Goal: Obtain resource: Download file/media

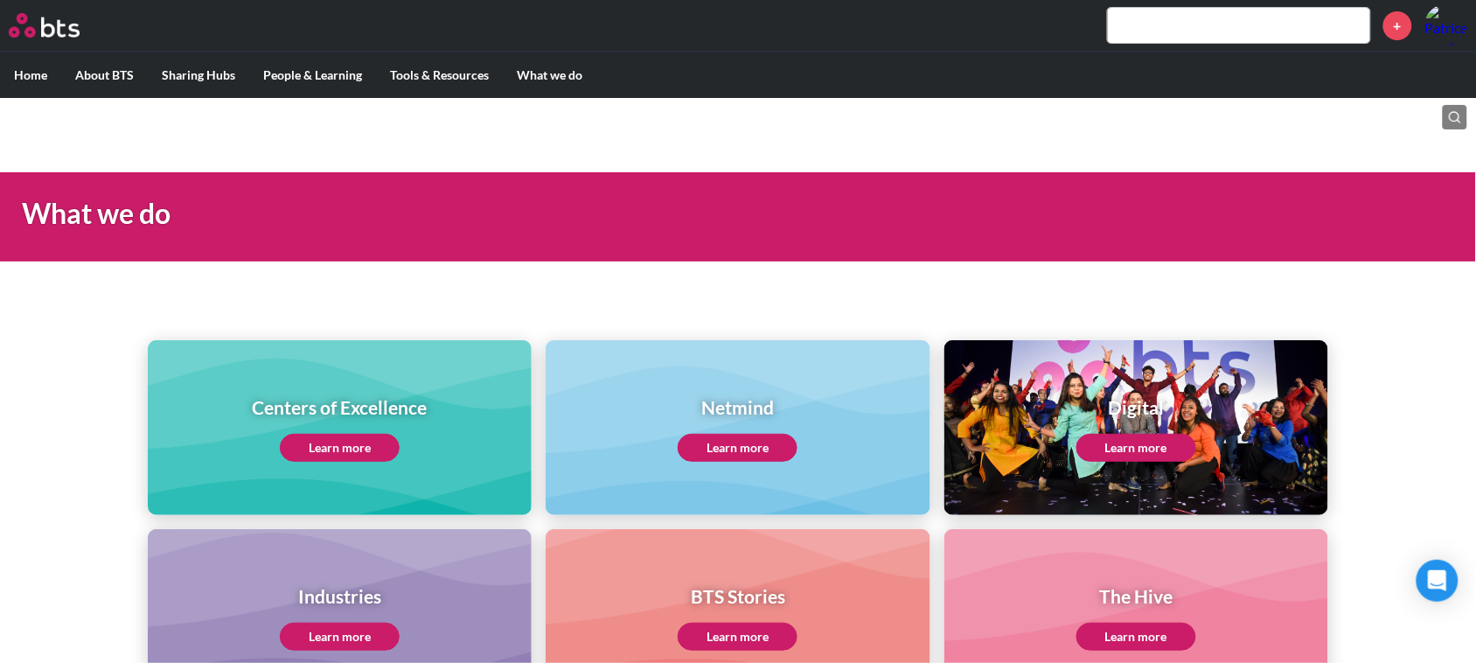
click at [316, 438] on link "Learn more" at bounding box center [340, 448] width 120 height 28
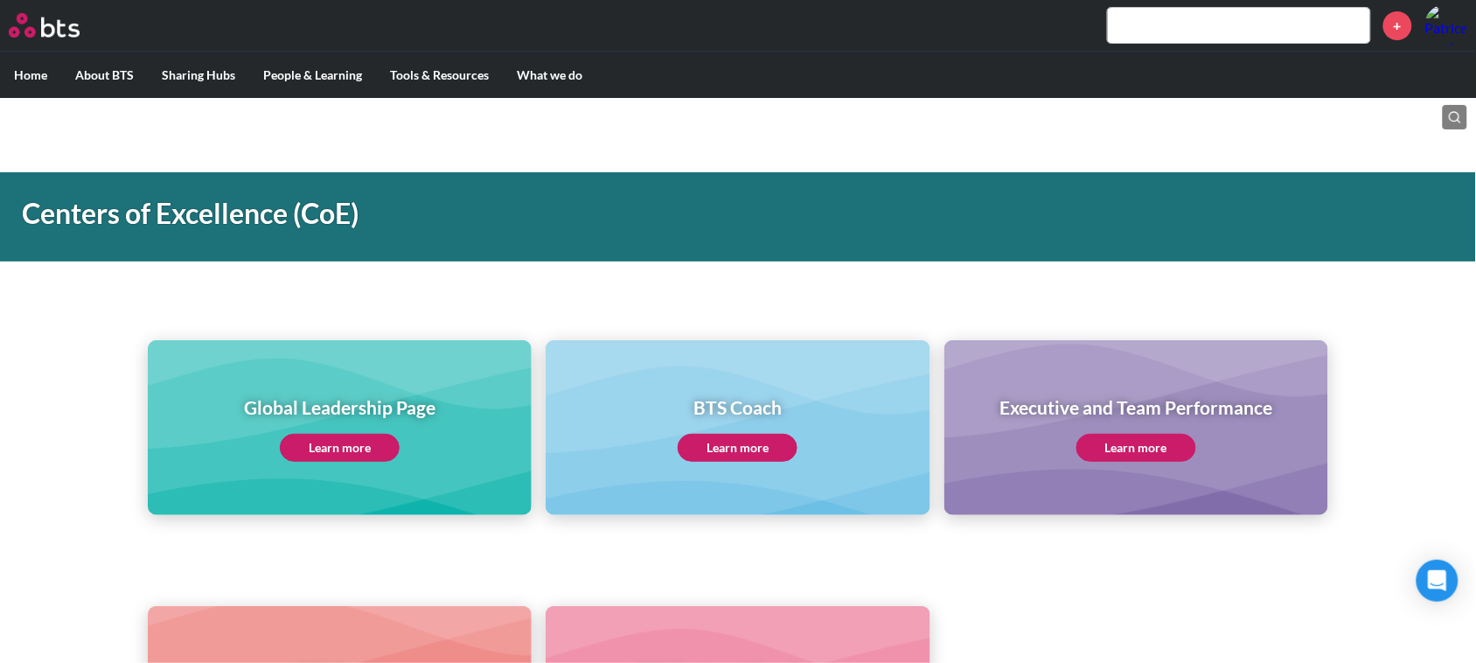
click at [335, 446] on link "Learn more" at bounding box center [340, 448] width 120 height 28
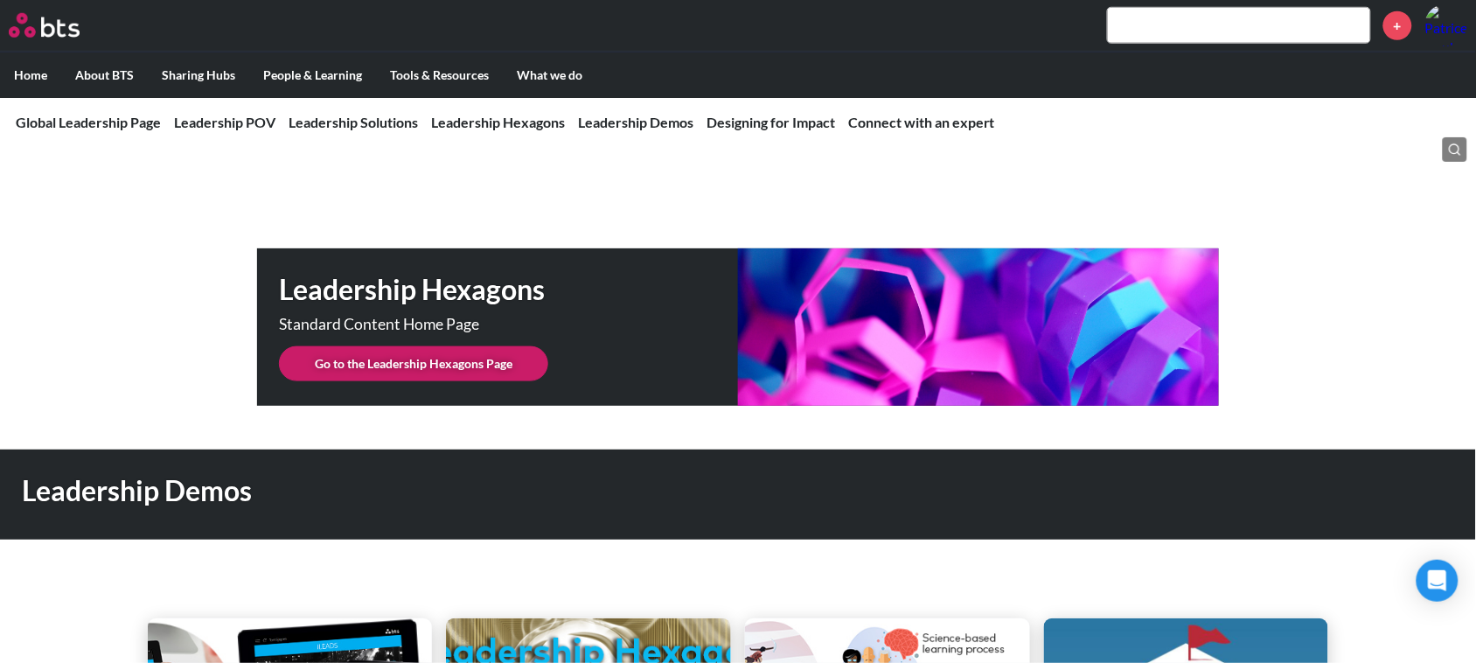
scroll to position [4371, 0]
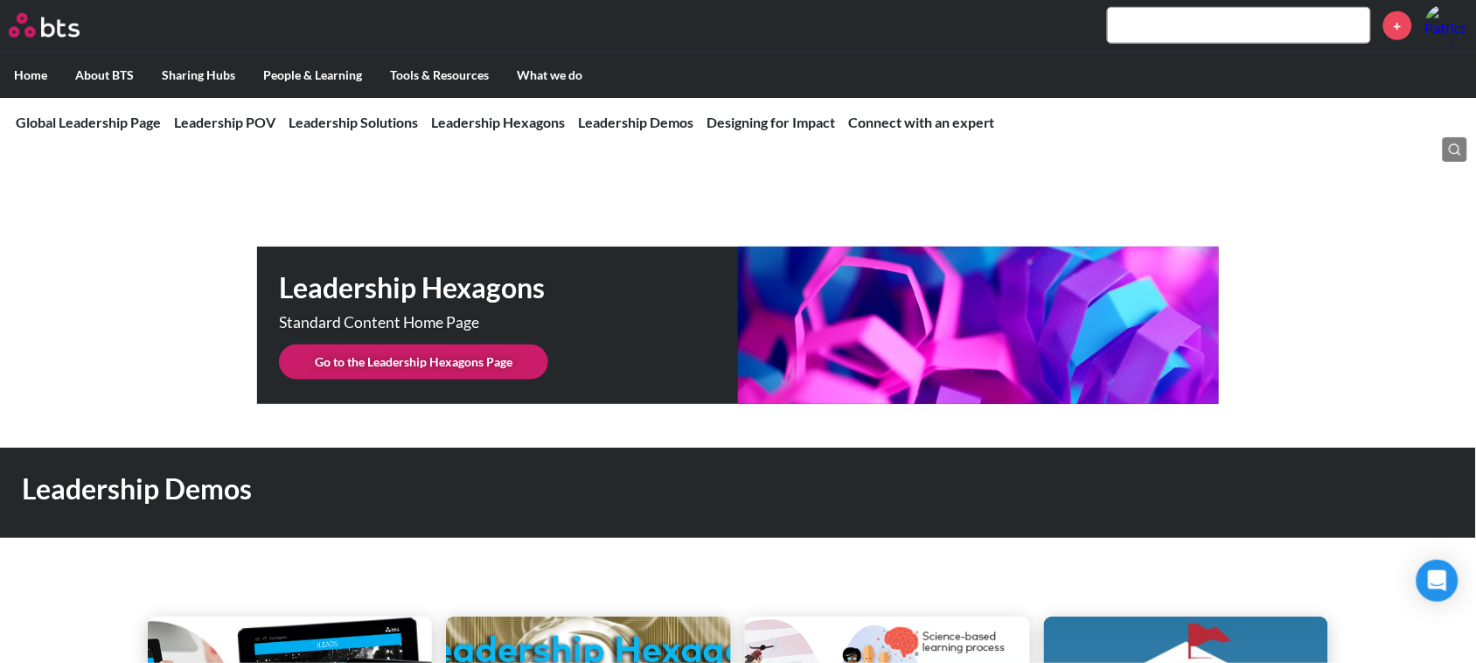
click at [424, 344] on link "Go to the Leadership Hexagons Page" at bounding box center [413, 361] width 269 height 35
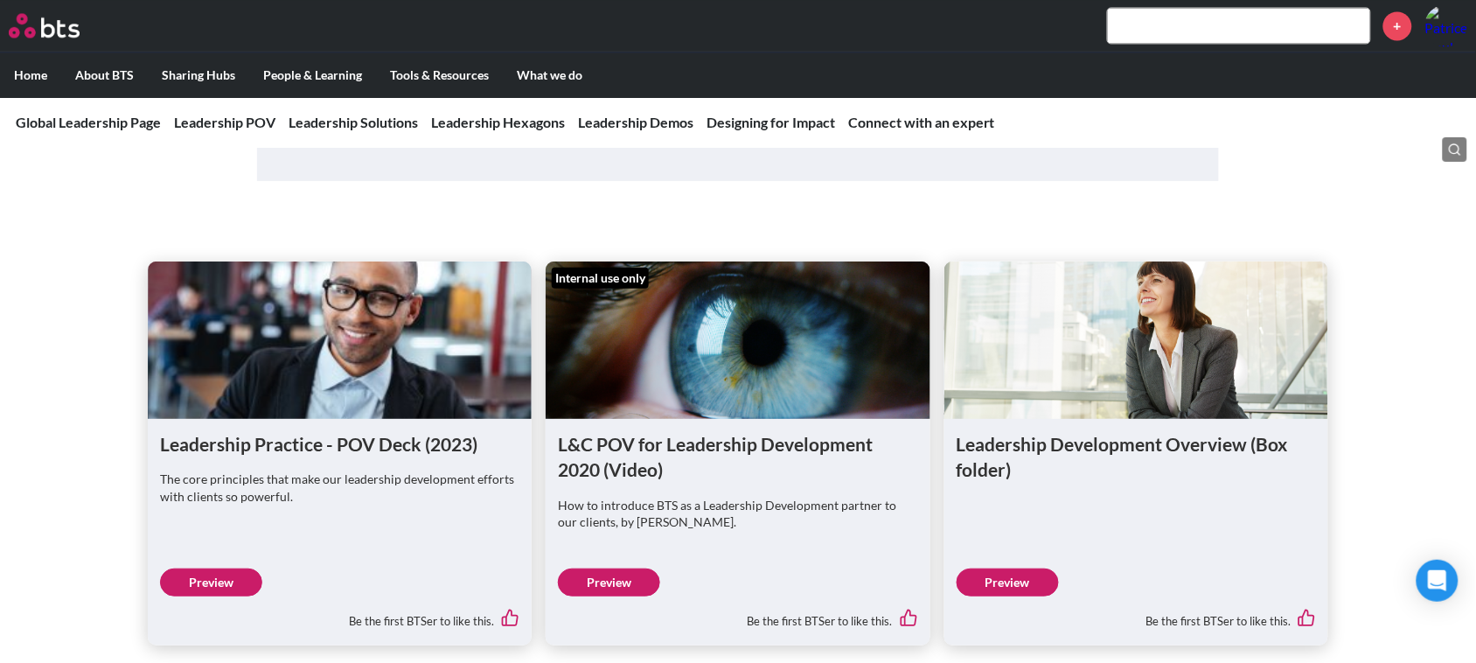
scroll to position [1093, 0]
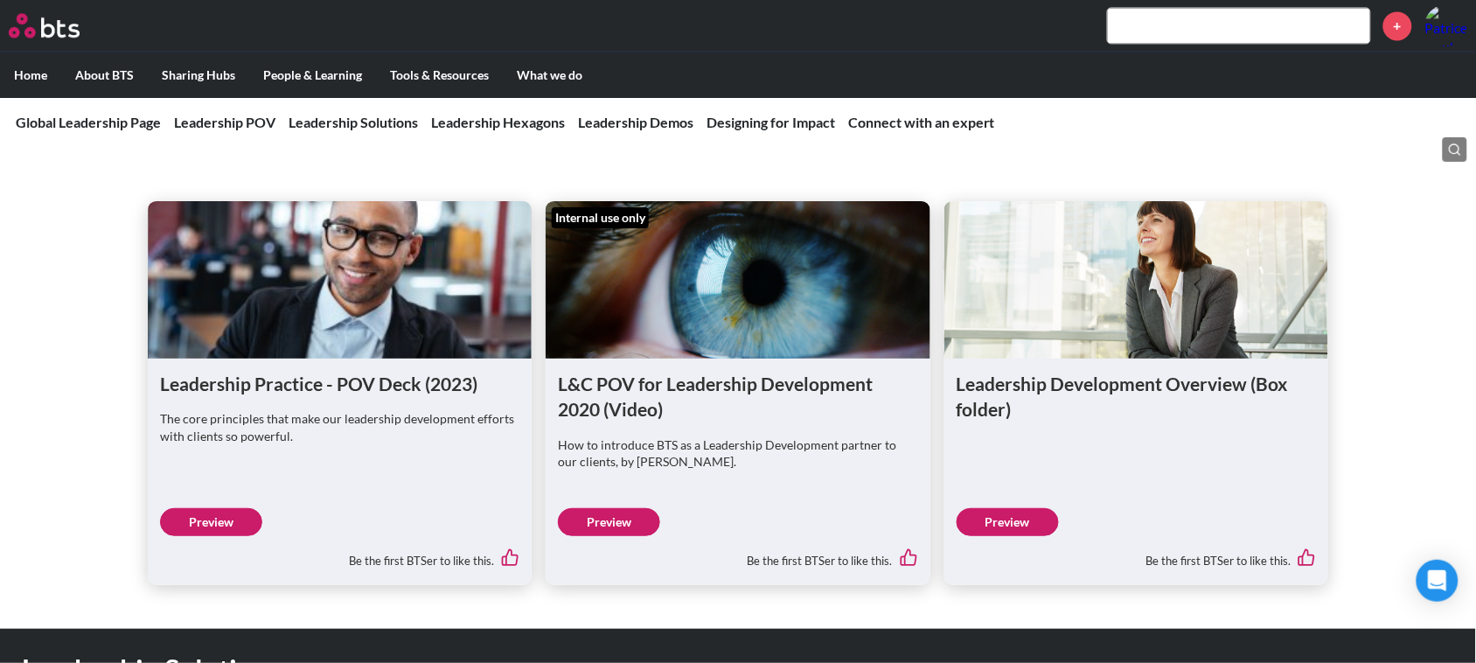
click at [1002, 517] on link "Preview" at bounding box center [1007, 522] width 102 height 28
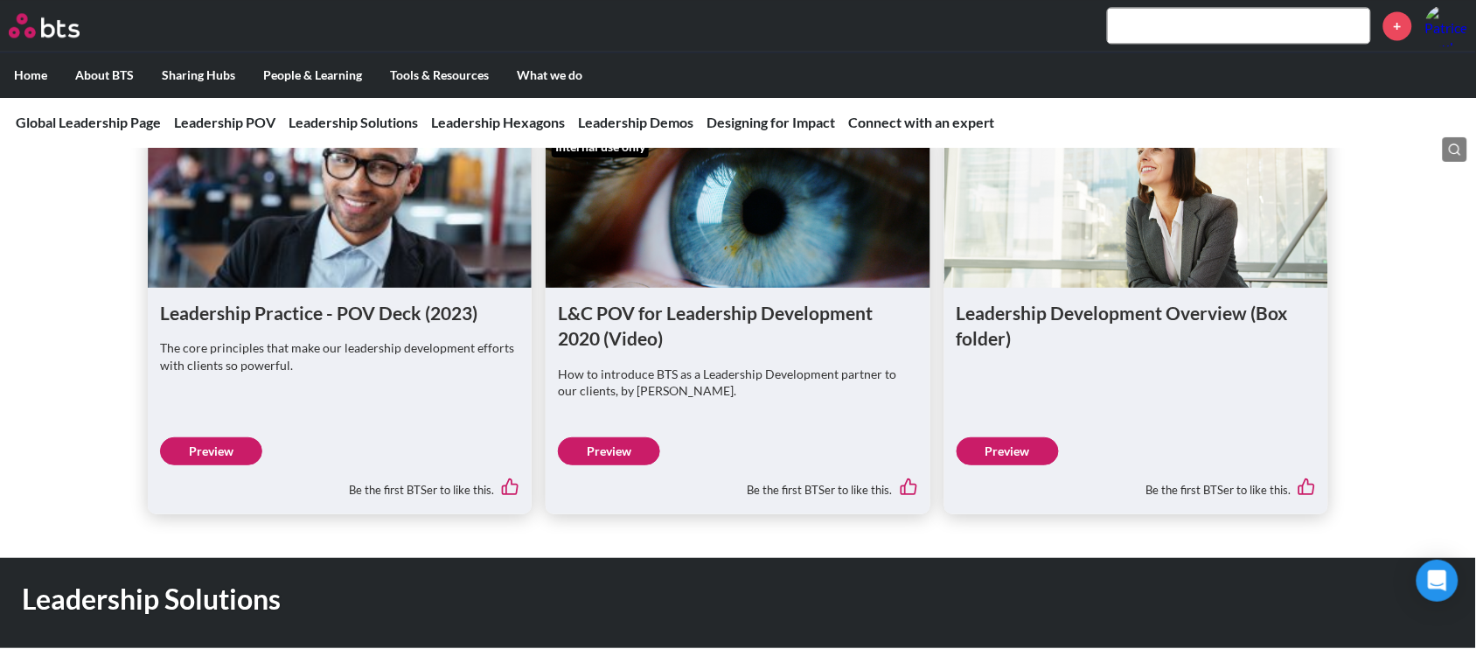
scroll to position [1202, 0]
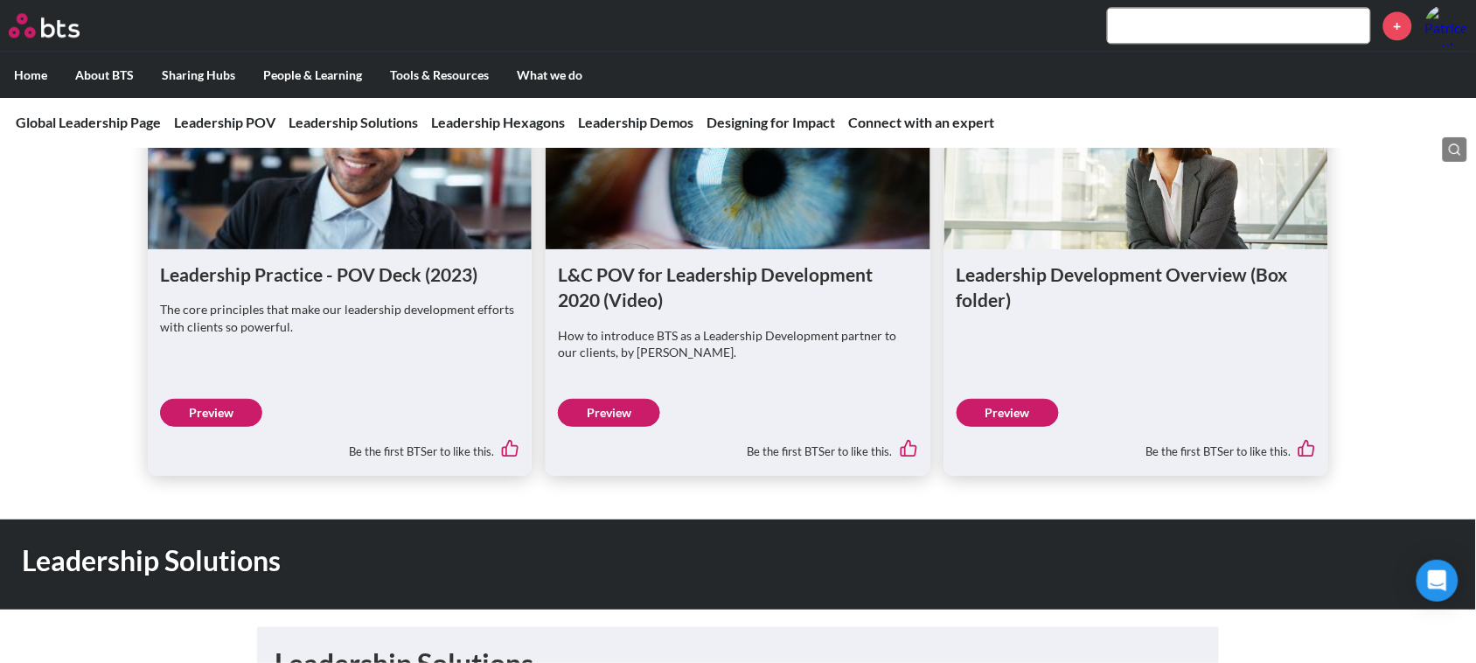
click at [217, 409] on link "Preview" at bounding box center [211, 413] width 102 height 28
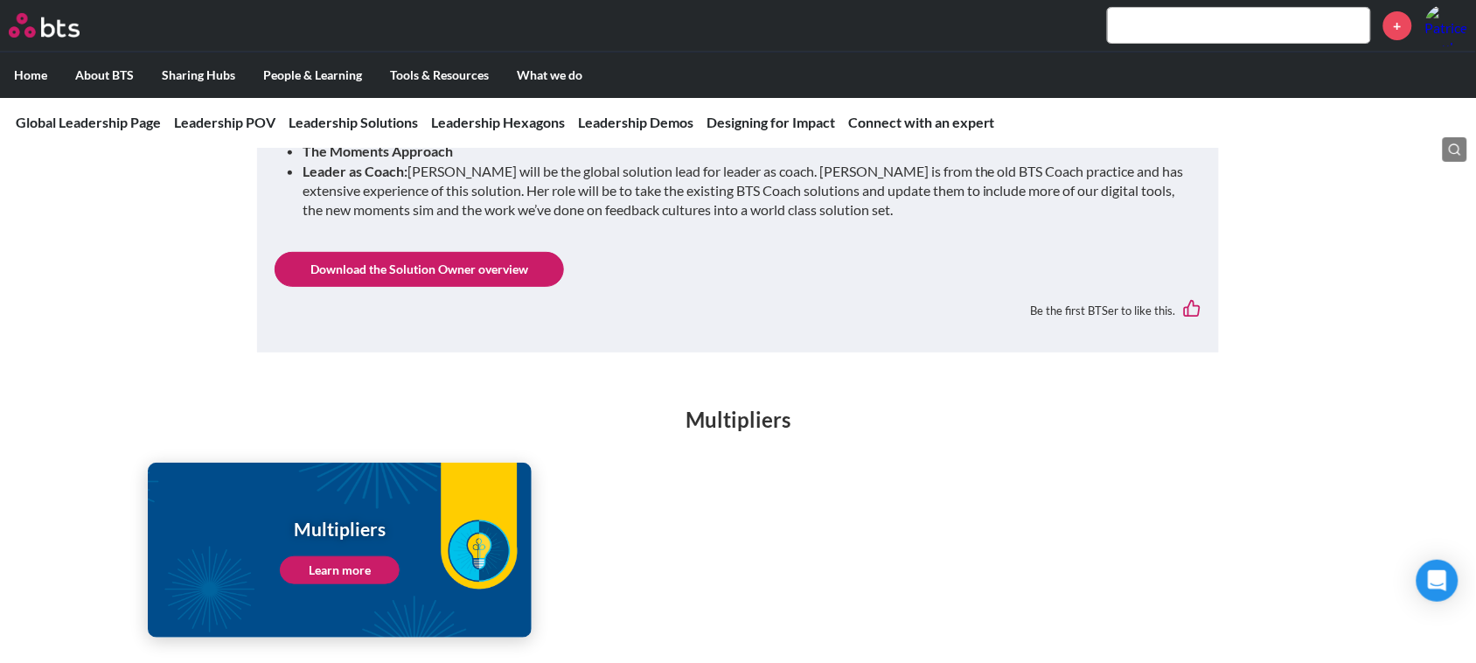
scroll to position [2076, 0]
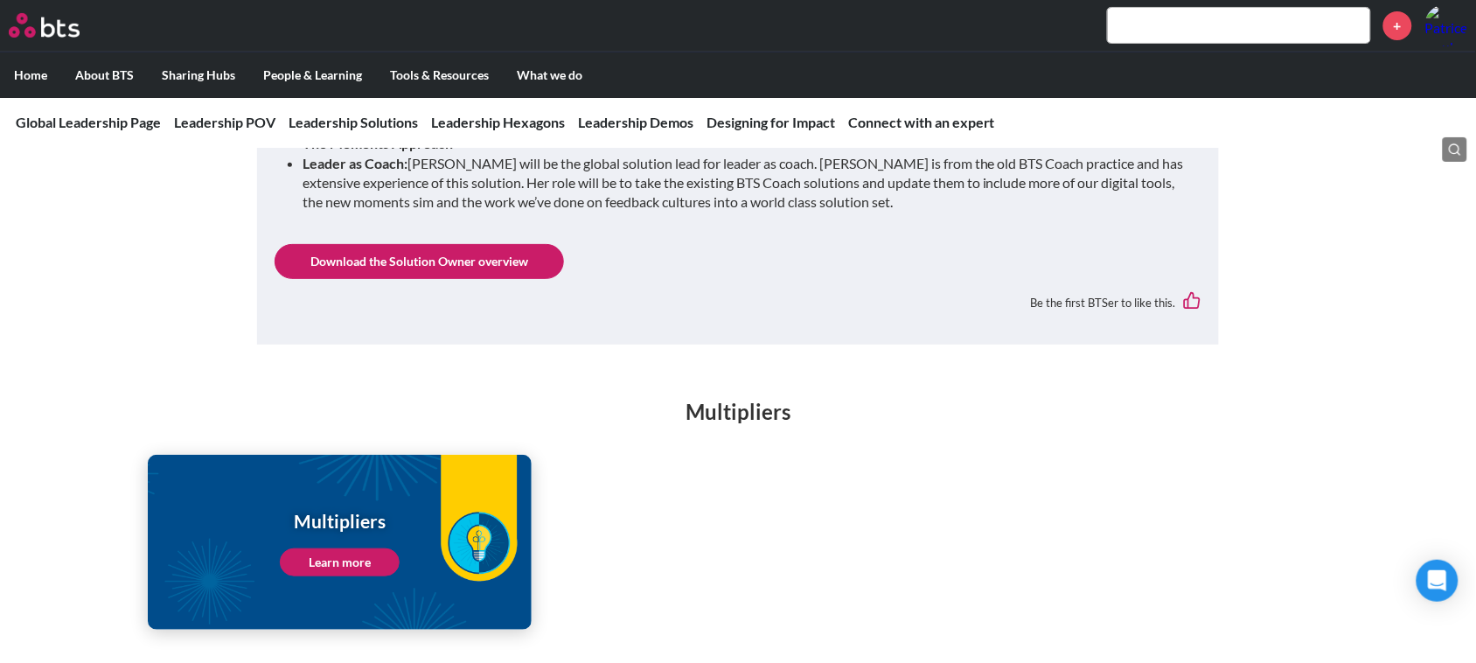
click at [434, 244] on link "Download the Solution Owner overview" at bounding box center [419, 261] width 289 height 35
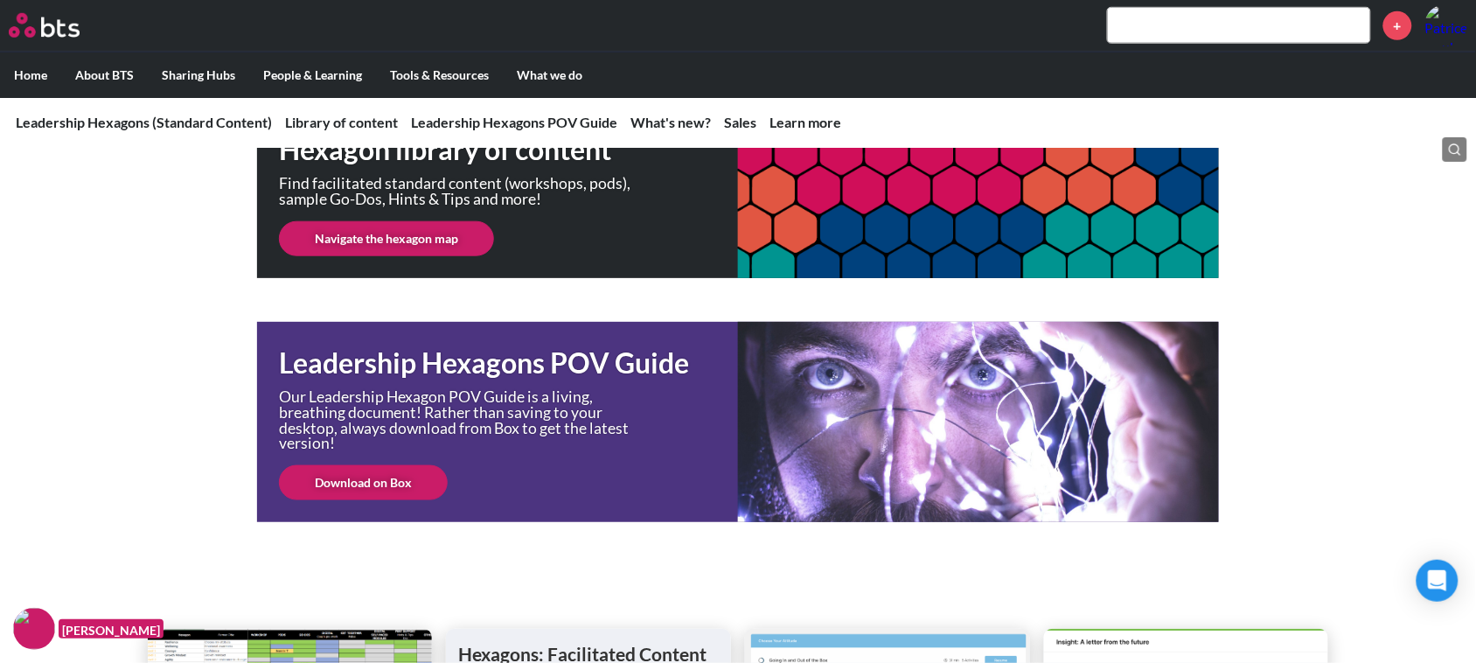
scroll to position [437, 0]
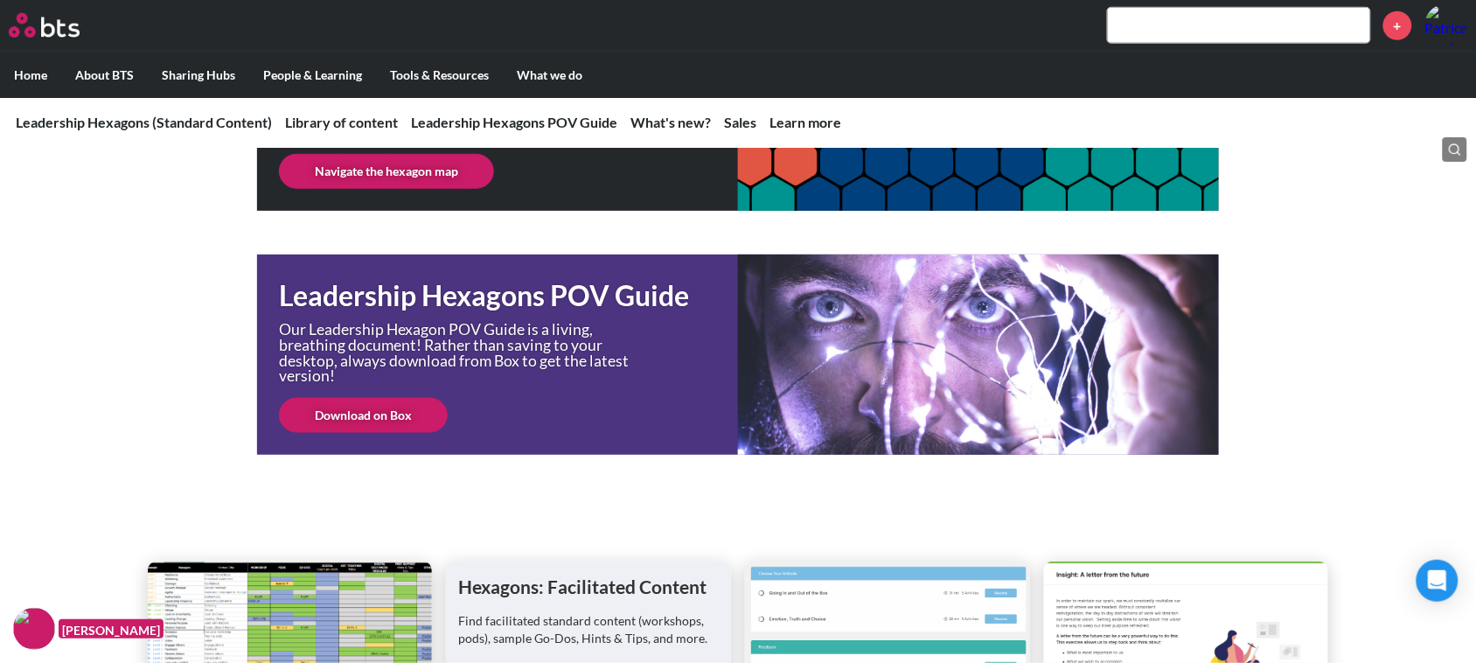
click at [365, 405] on link "Download on Box" at bounding box center [363, 415] width 169 height 35
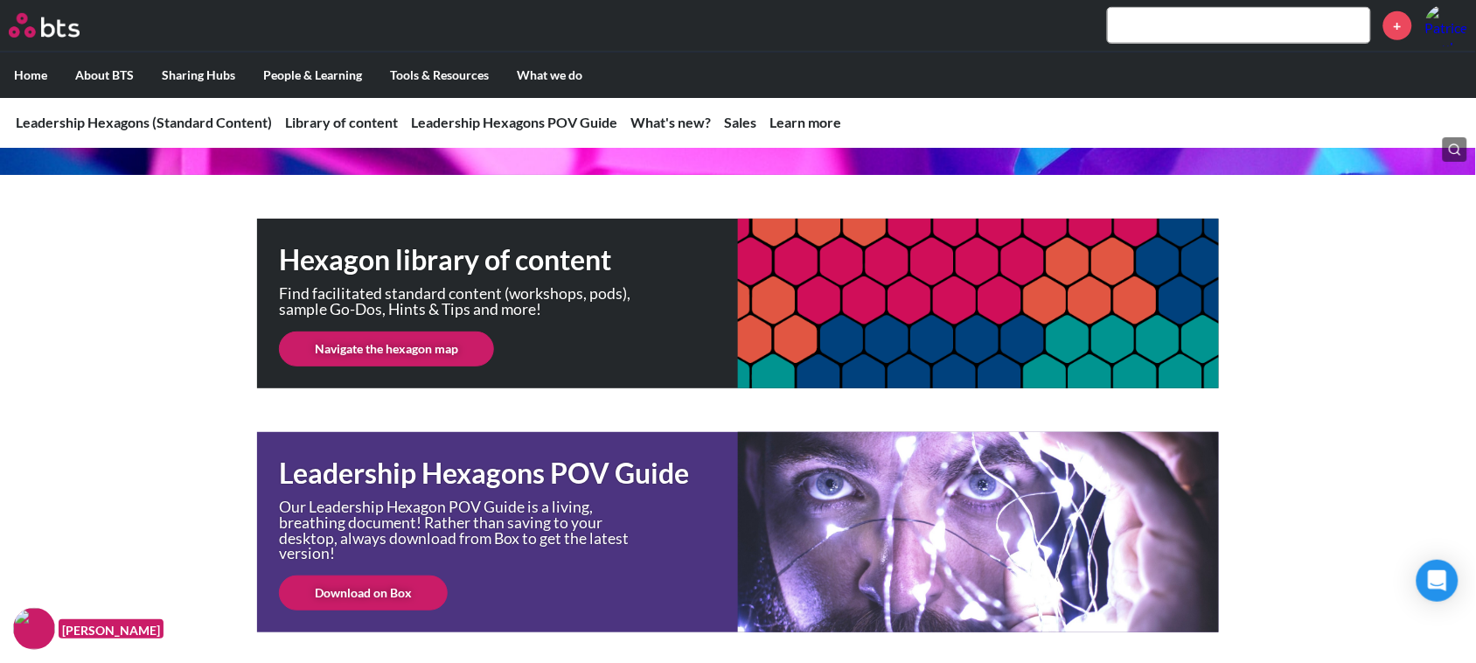
scroll to position [328, 0]
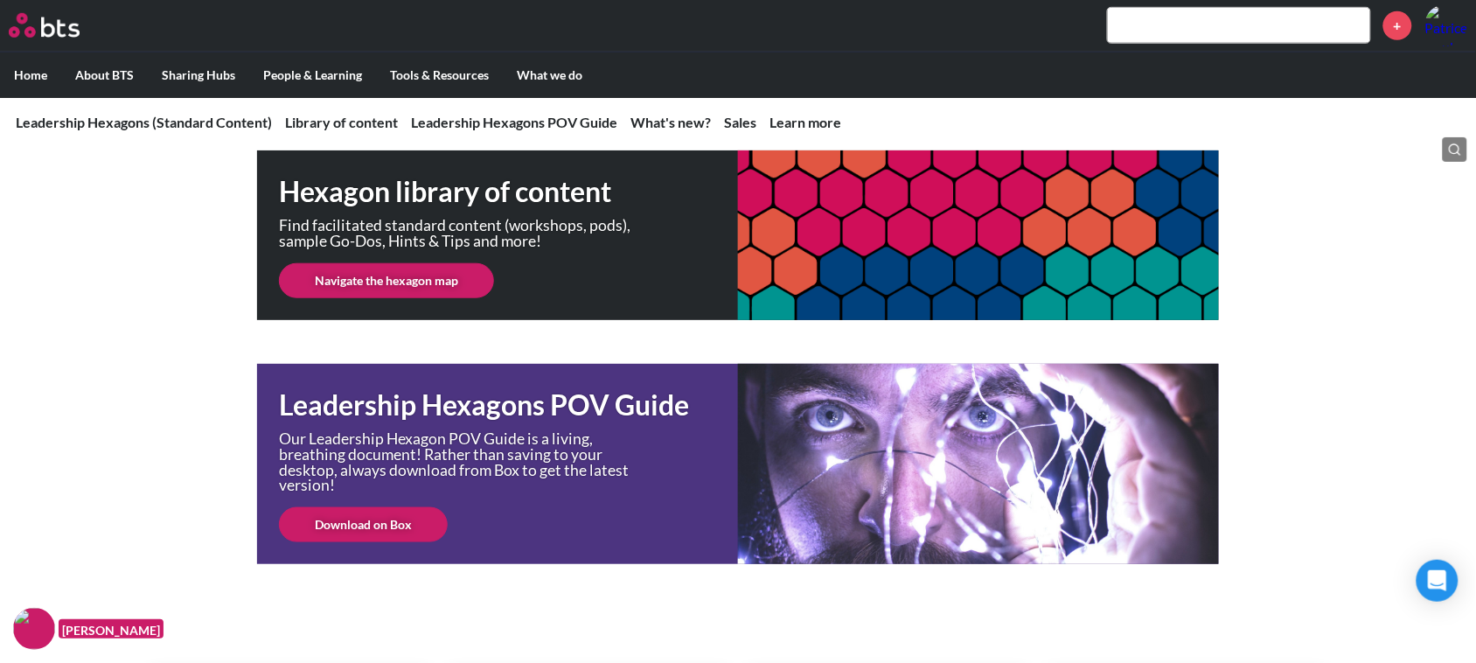
click at [390, 275] on link "Navigate the hexagon map" at bounding box center [386, 280] width 215 height 35
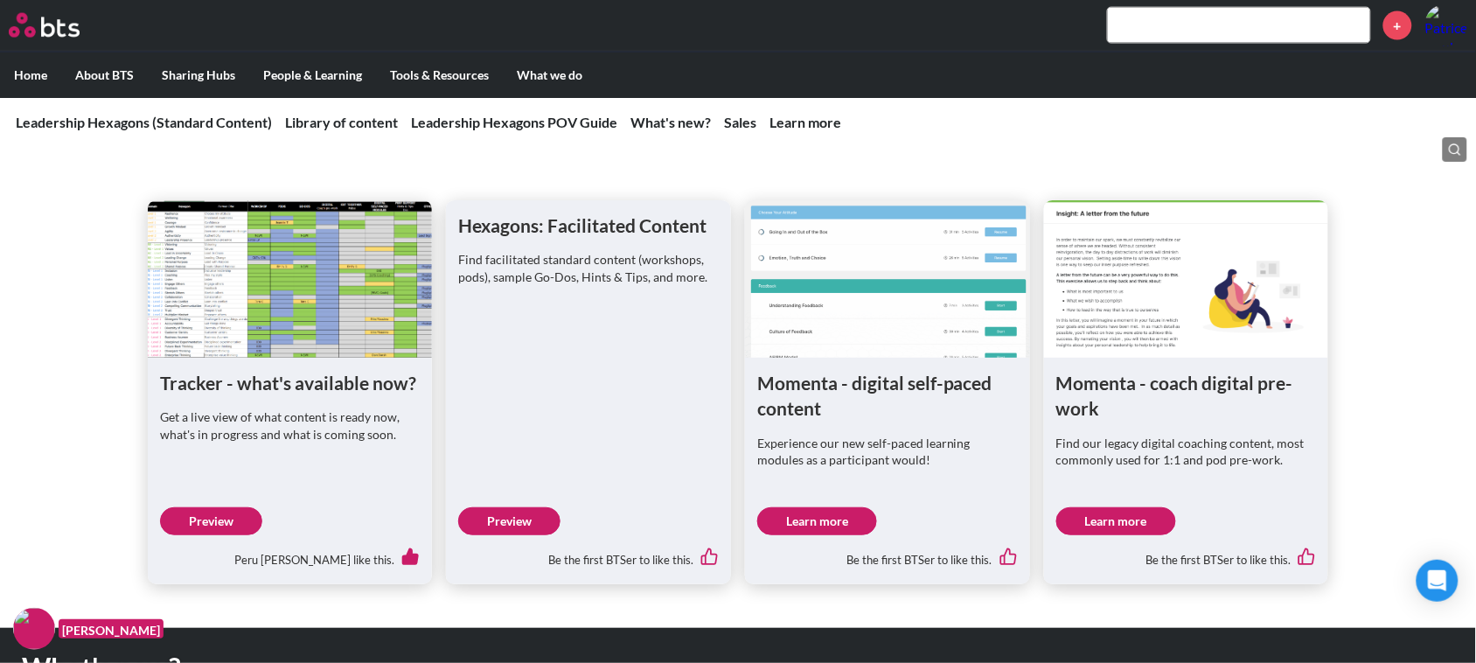
scroll to position [765, 0]
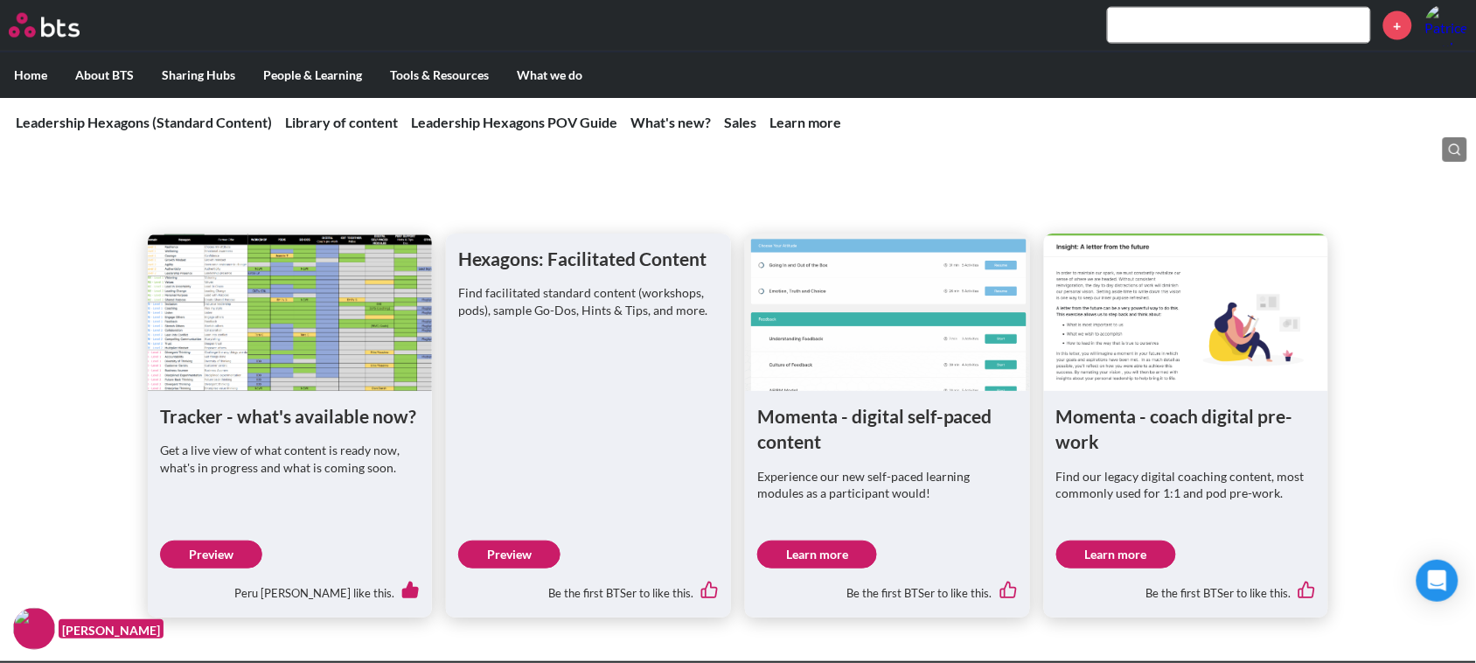
click at [505, 544] on link "Preview" at bounding box center [509, 554] width 102 height 28
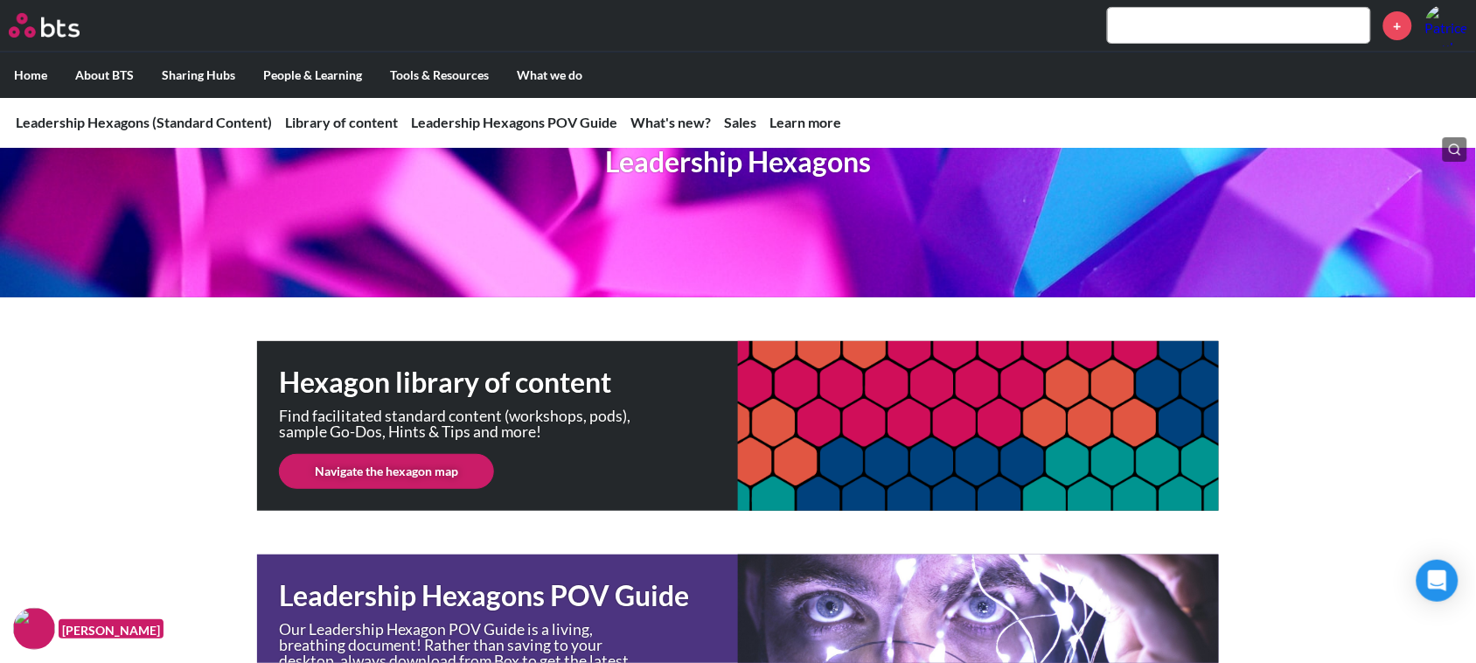
scroll to position [109, 0]
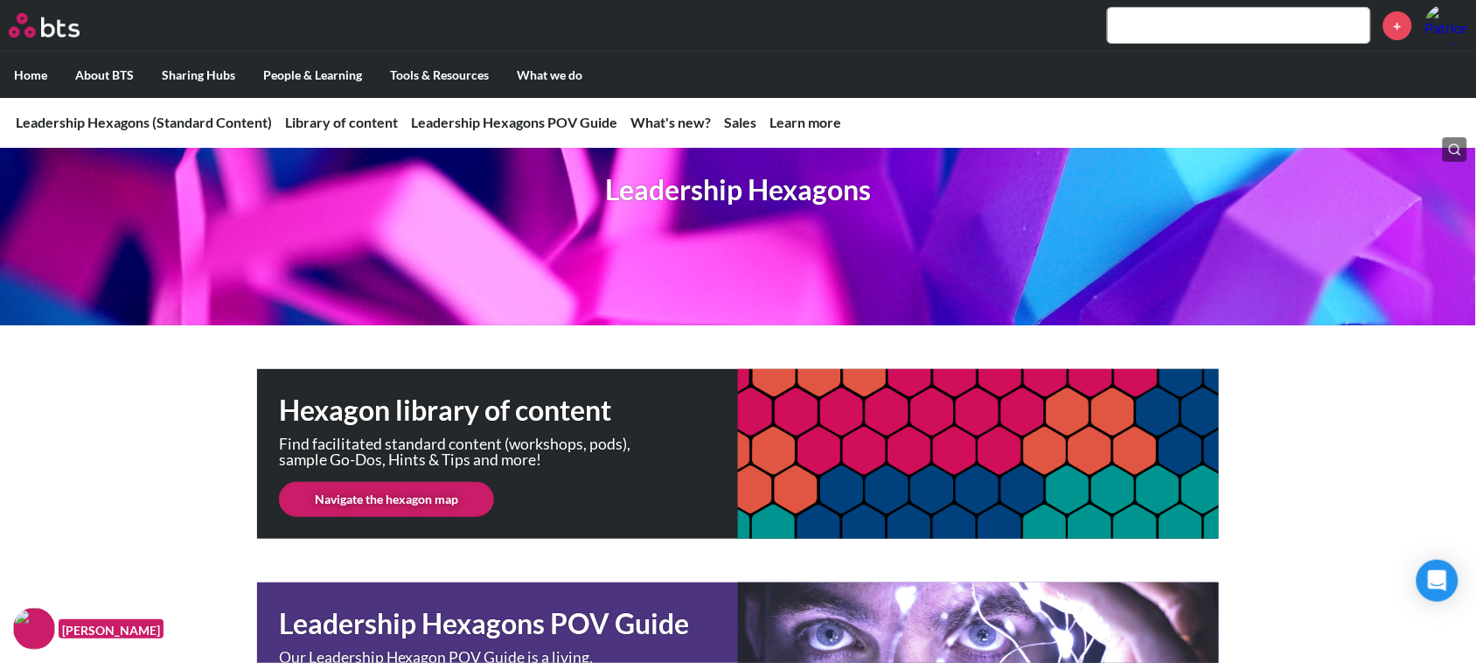
click at [379, 490] on link "Navigate the hexagon map" at bounding box center [386, 499] width 215 height 35
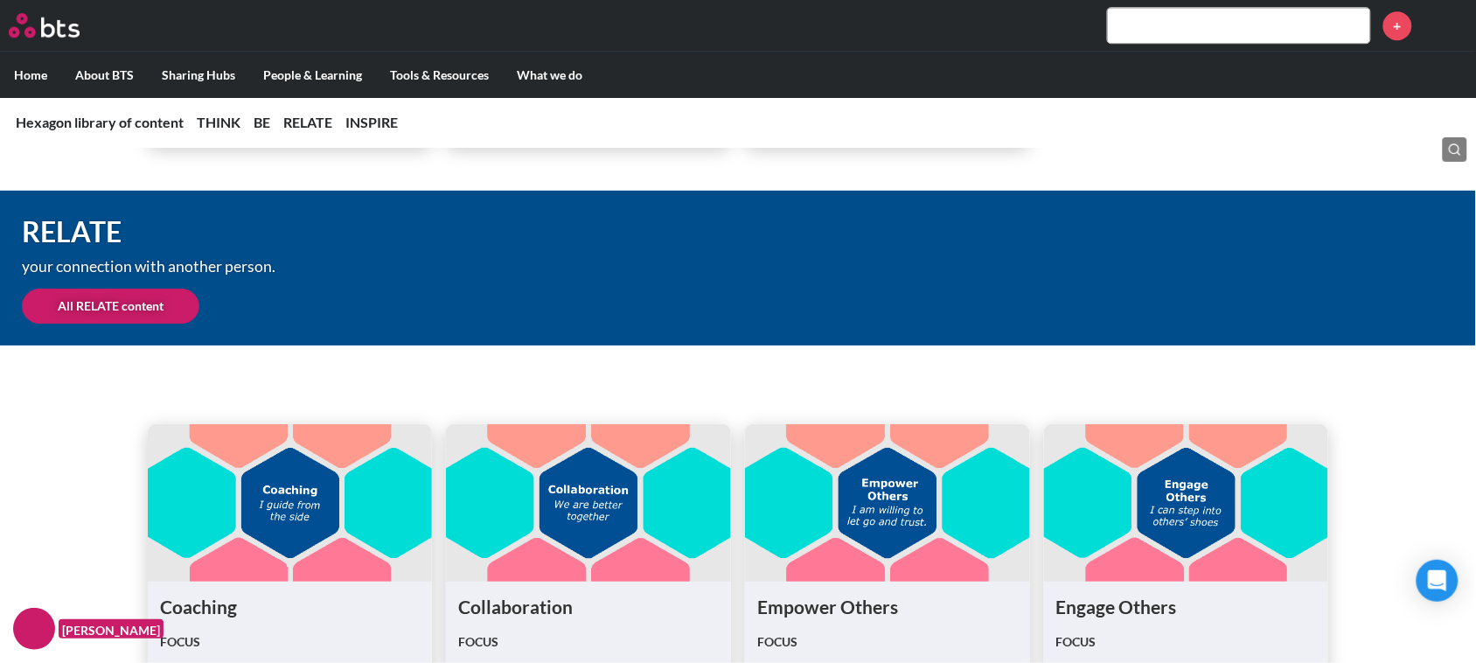
scroll to position [3825, 0]
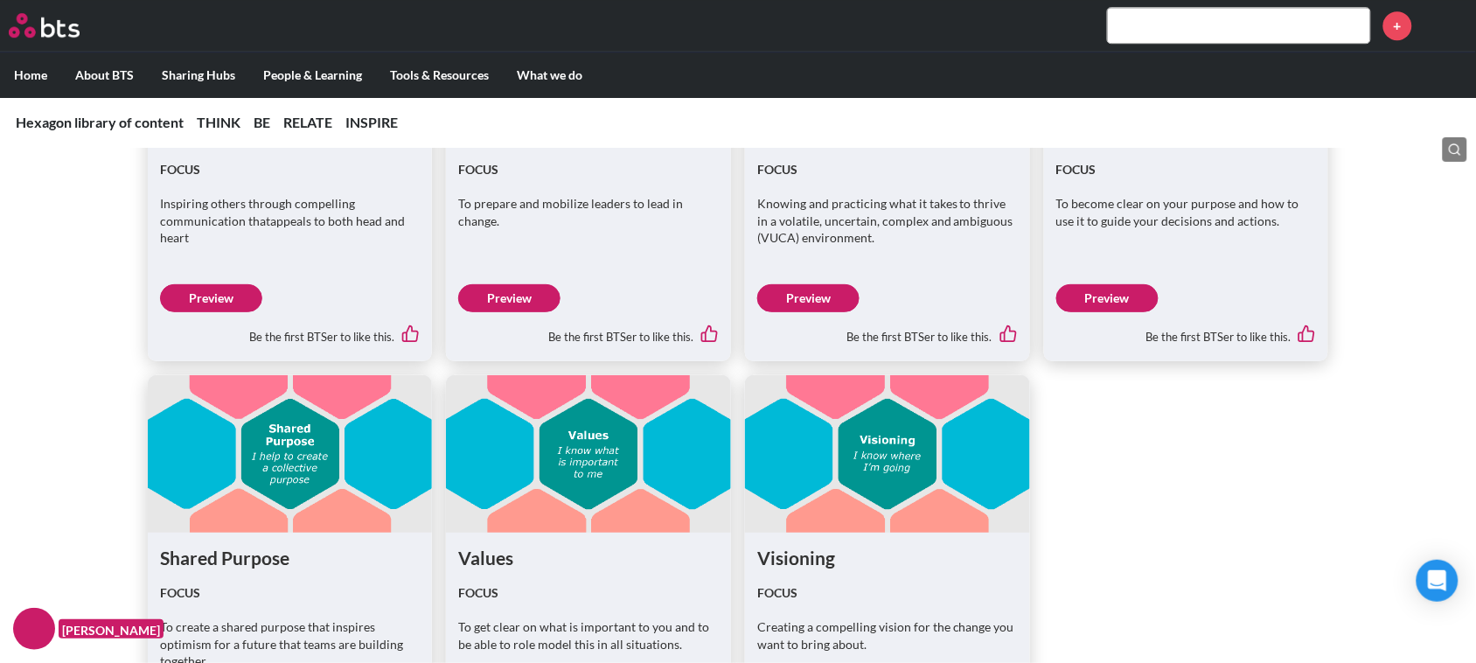
scroll to position [5802, 0]
